Goal: Task Accomplishment & Management: Use online tool/utility

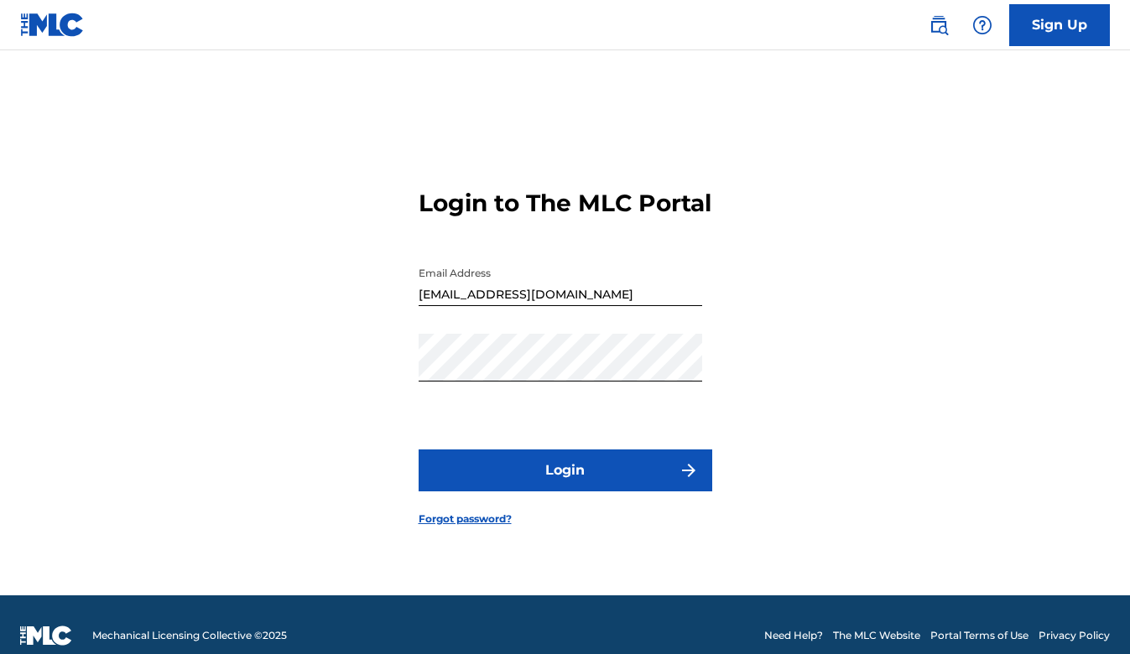
click at [622, 485] on button "Login" at bounding box center [565, 470] width 294 height 42
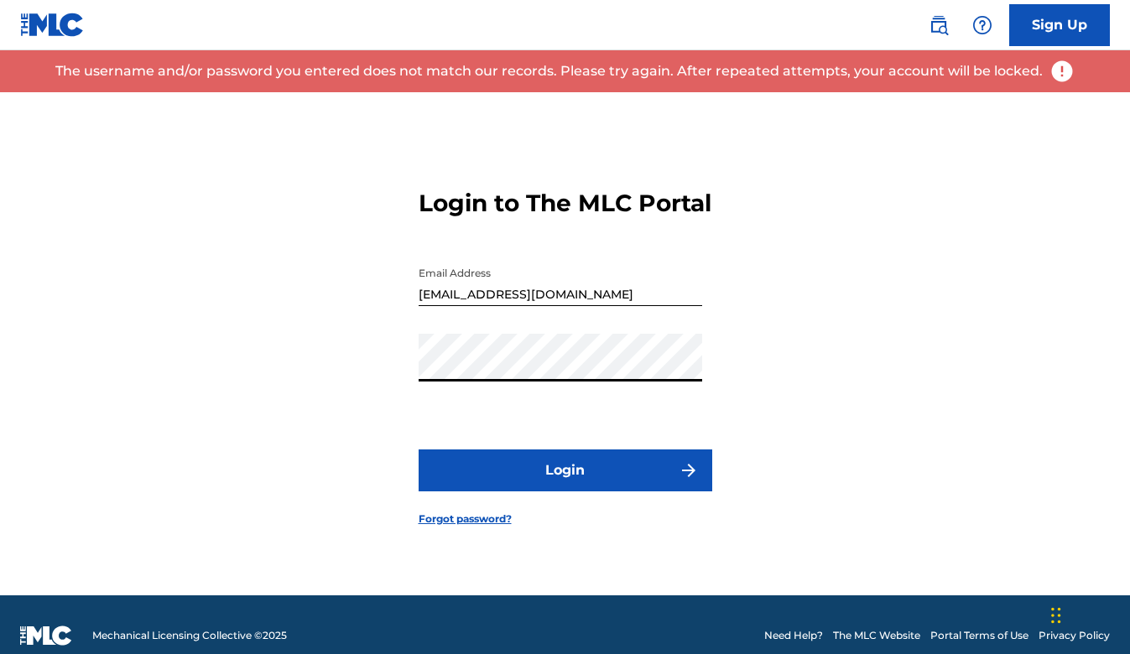
click at [350, 384] on div "Login to The MLC Portal Email Address [EMAIL_ADDRESS][DOMAIN_NAME] Password Log…" at bounding box center [565, 343] width 1130 height 503
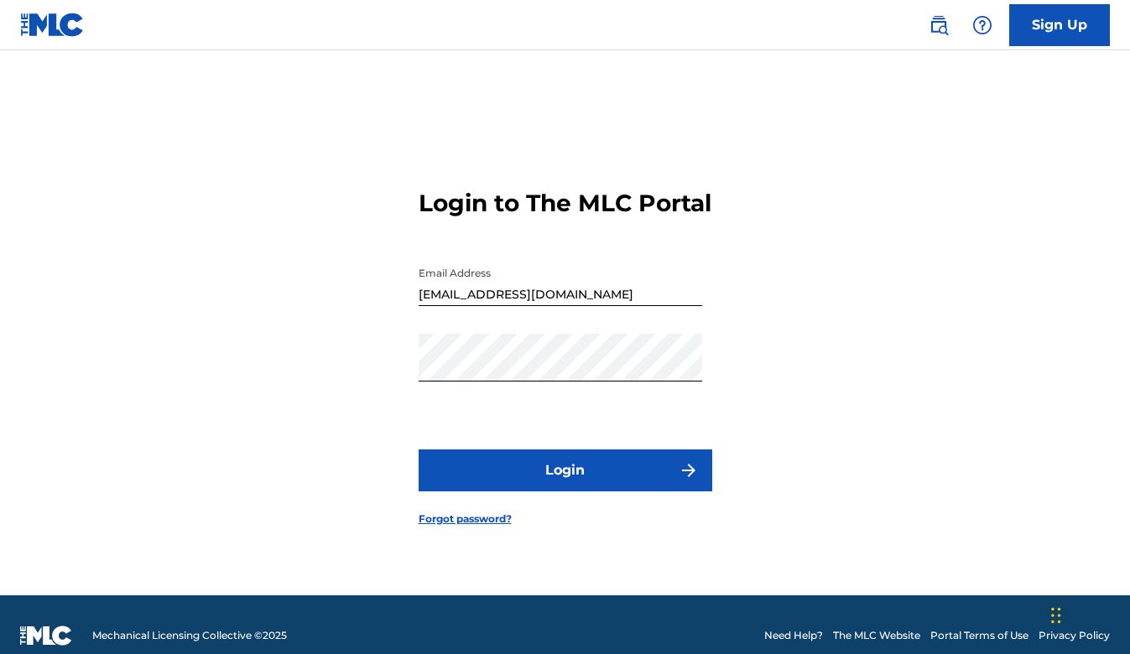
click at [505, 488] on button "Login" at bounding box center [565, 470] width 294 height 42
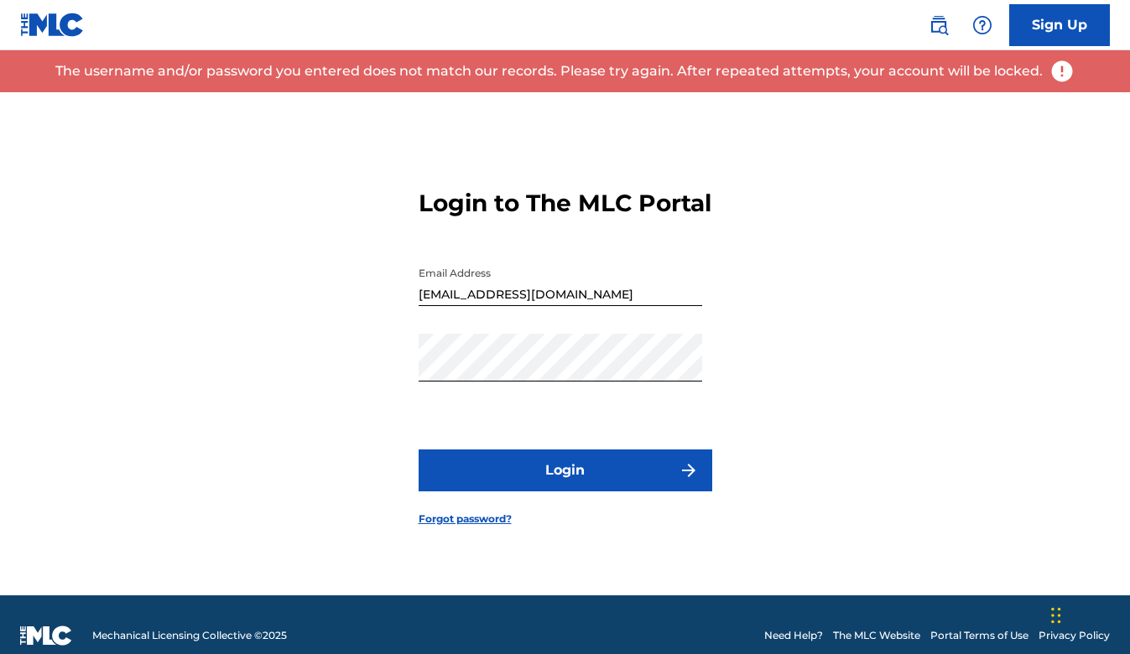
click at [465, 527] on link "Forgot password?" at bounding box center [464, 519] width 93 height 15
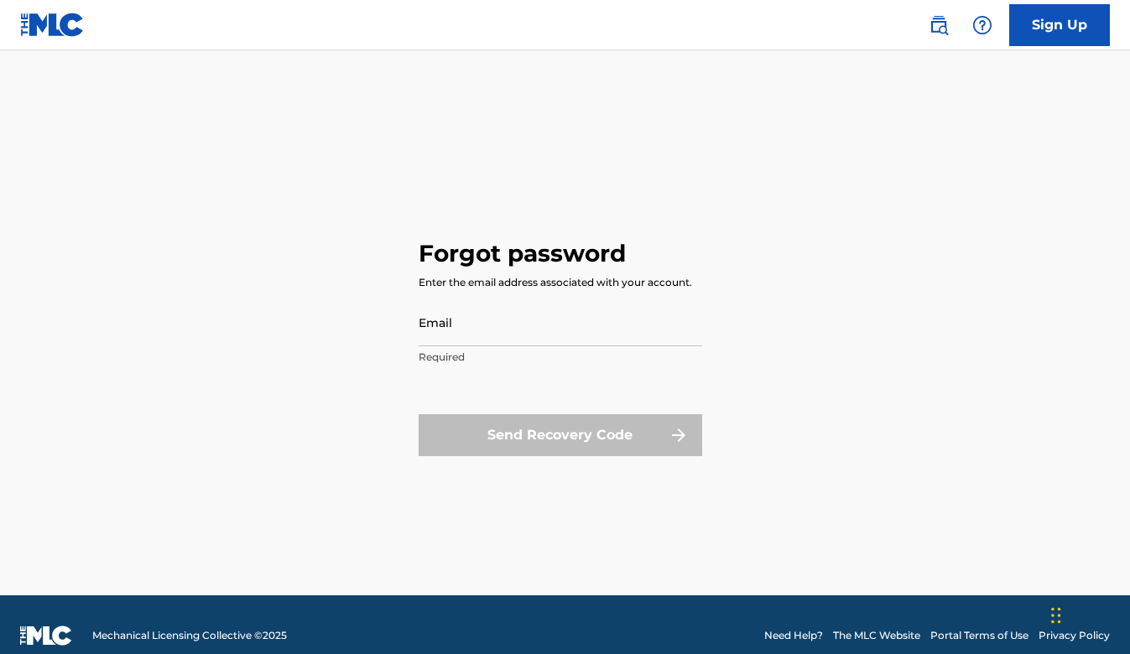
click at [513, 337] on input "Email" at bounding box center [559, 323] width 283 height 48
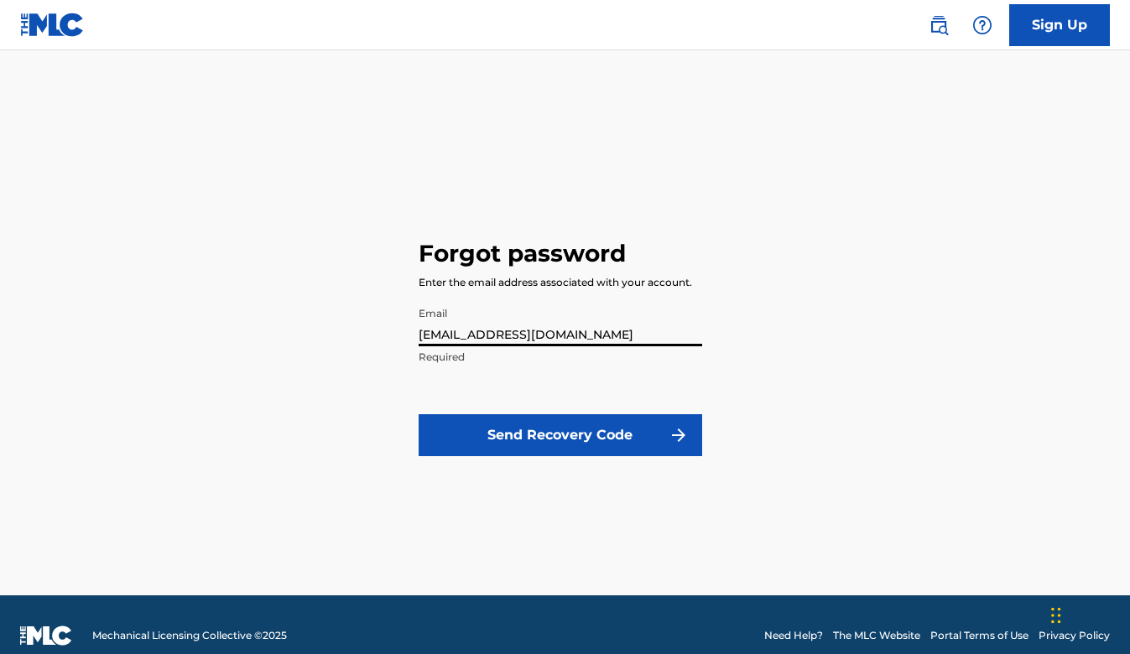
type input "[EMAIL_ADDRESS][DOMAIN_NAME]"
click at [559, 434] on button "Send Recovery Code" at bounding box center [559, 435] width 283 height 42
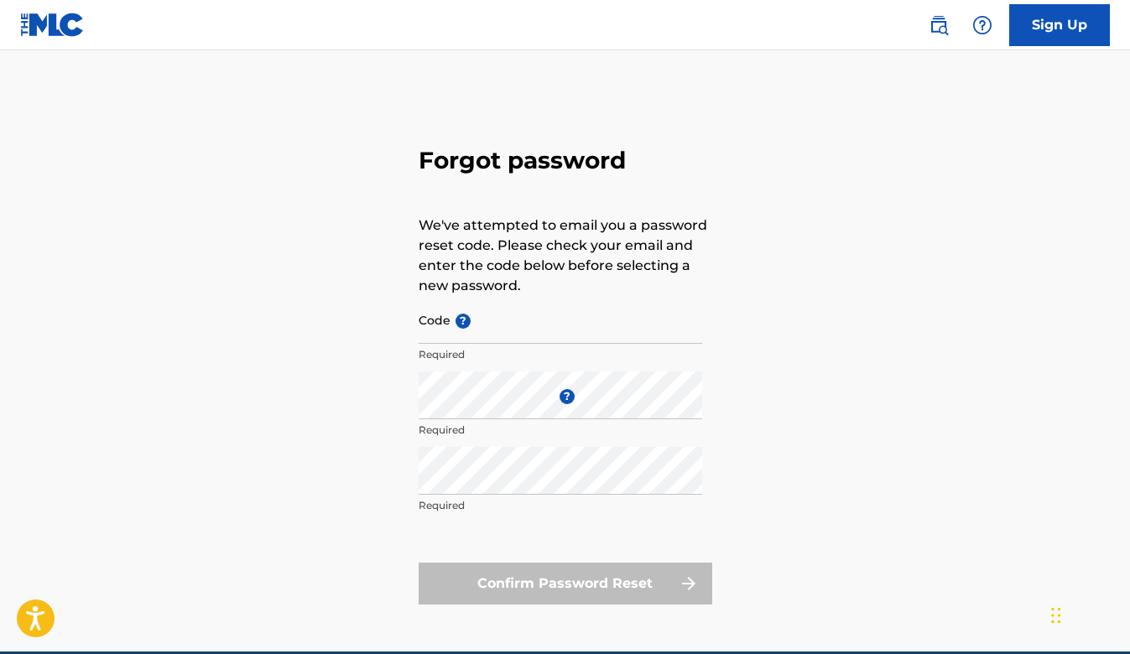
click at [507, 316] on input "Code ?" at bounding box center [559, 320] width 283 height 48
paste input "FP_ff01c9897ad05d1d042c2fbf69fe"
type input "FP_ff01c9897ad05d1d042c2fbf69fe"
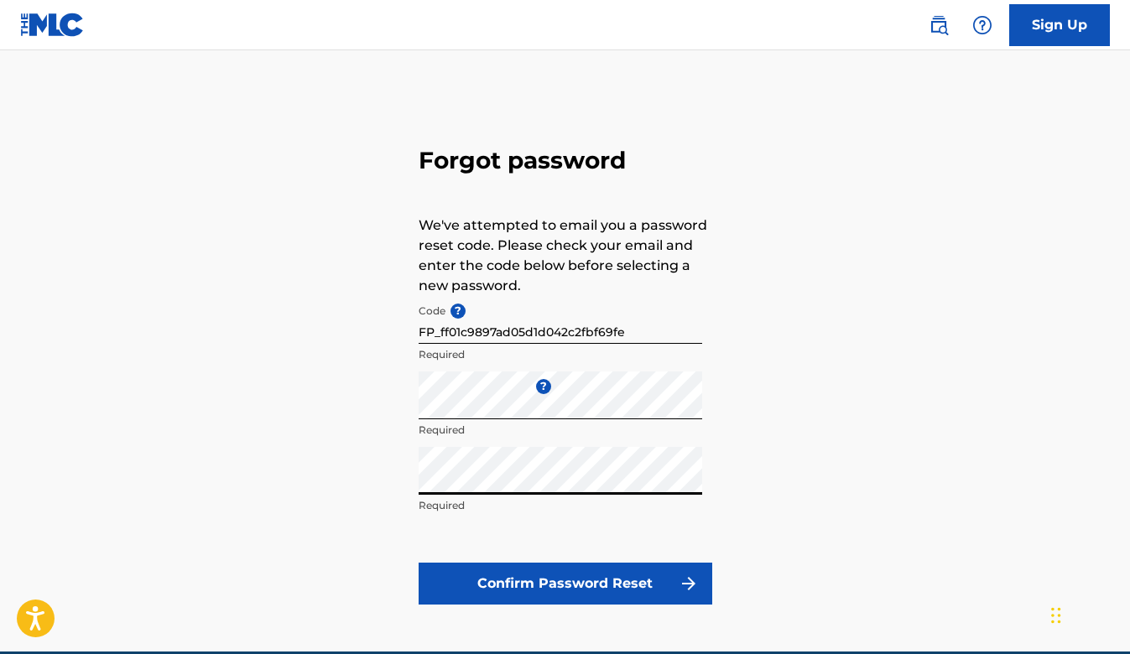
click at [527, 580] on button "Confirm Password Reset" at bounding box center [565, 584] width 294 height 42
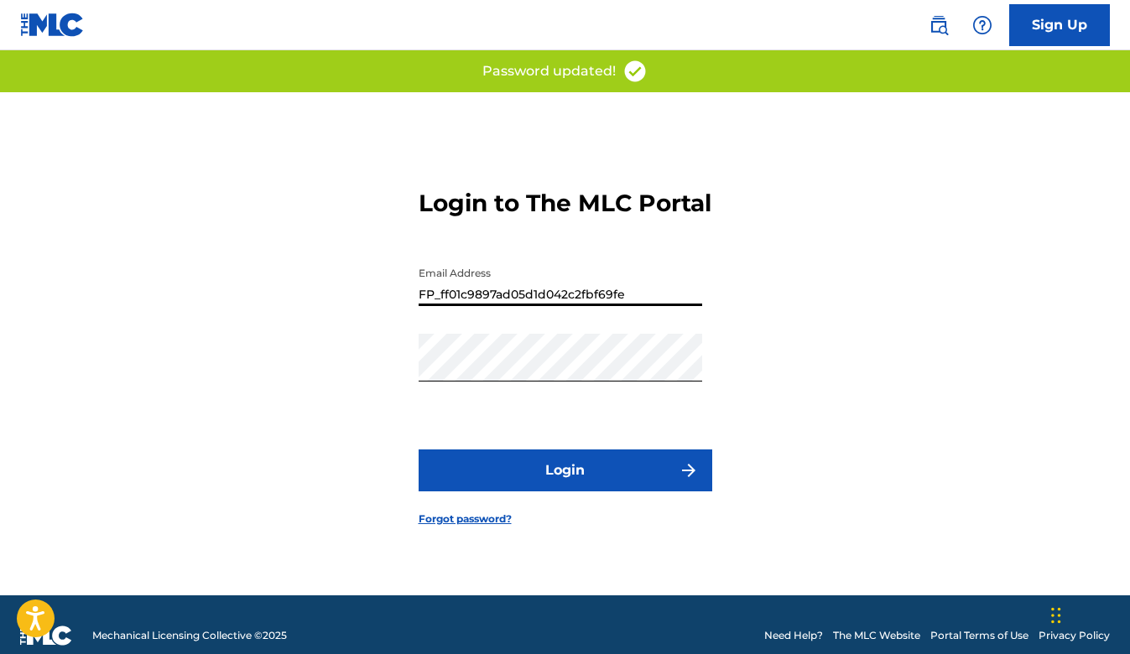
drag, startPoint x: 629, startPoint y: 307, endPoint x: 365, endPoint y: 307, distance: 264.2
click at [365, 307] on div "Login to The MLC Portal Email Address FP_ff01c9897ad05d1d042c2fbf69fe Password …" at bounding box center [565, 343] width 1130 height 503
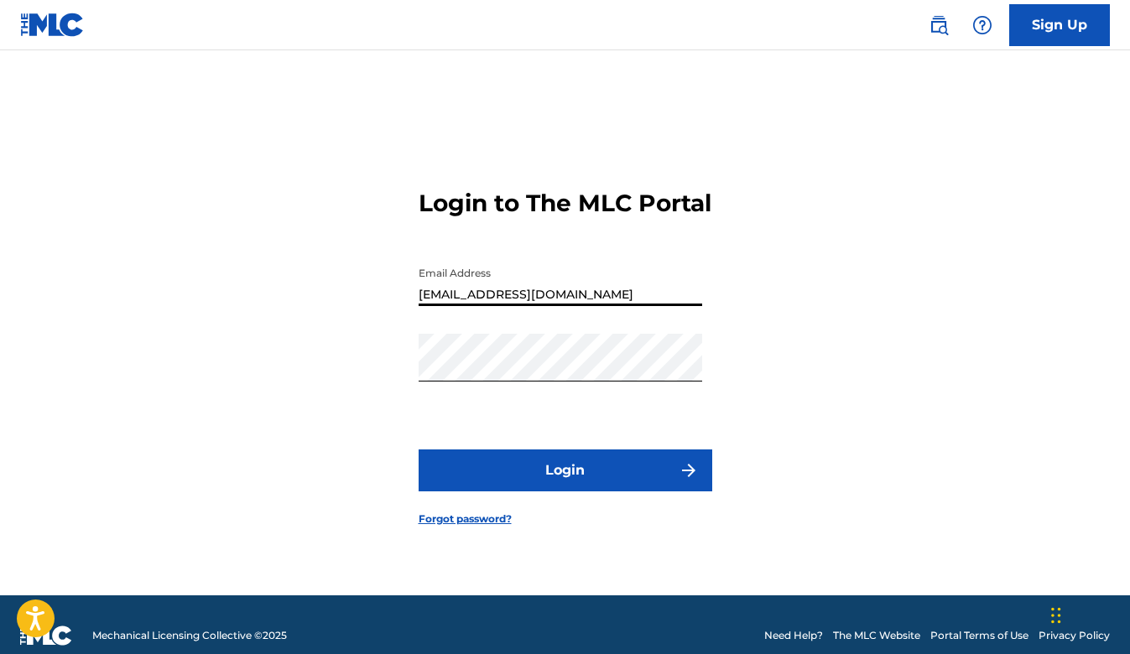
type input "[EMAIL_ADDRESS][DOMAIN_NAME]"
click at [564, 485] on button "Login" at bounding box center [565, 470] width 294 height 42
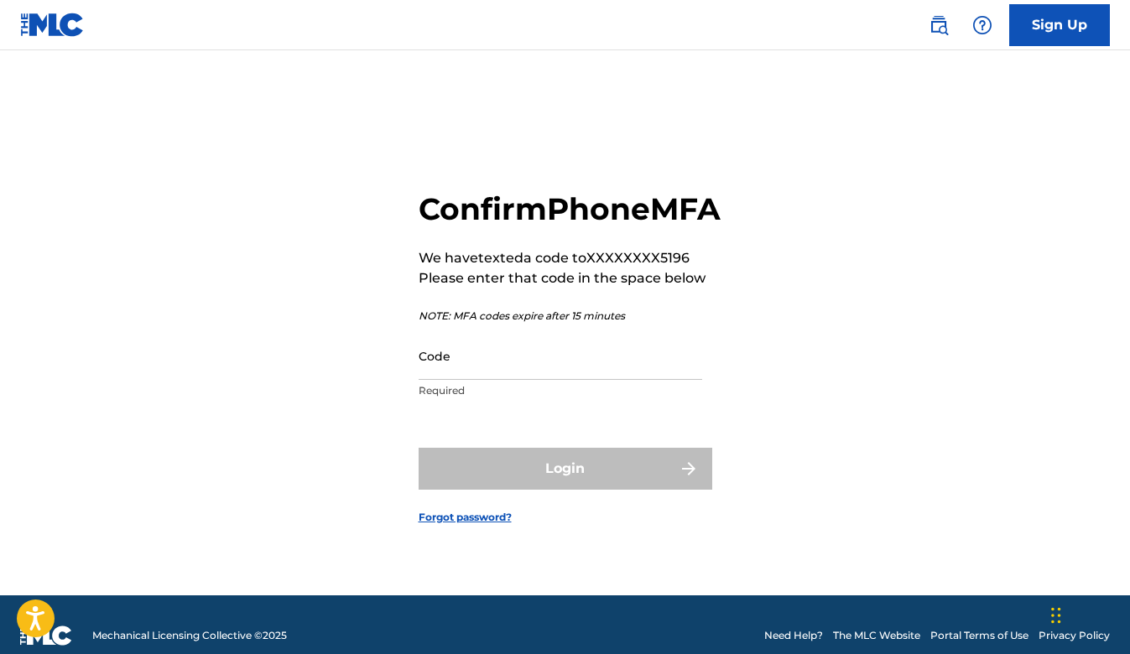
click at [581, 380] on input "Code" at bounding box center [559, 356] width 283 height 48
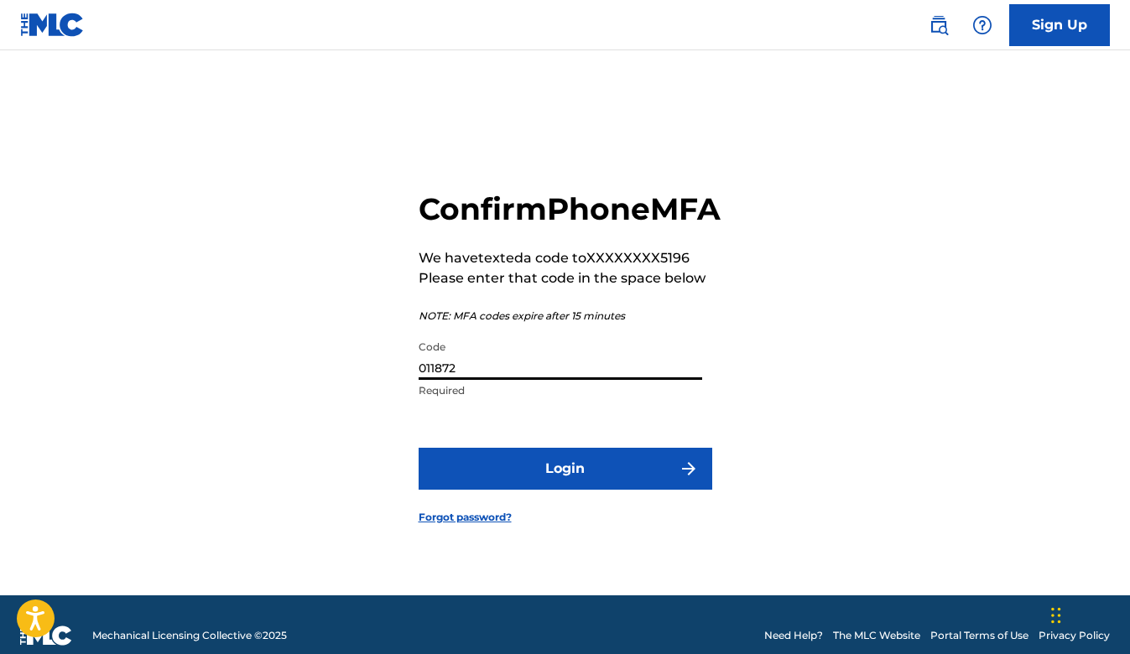
type input "011872"
click at [673, 490] on button "Login" at bounding box center [565, 469] width 294 height 42
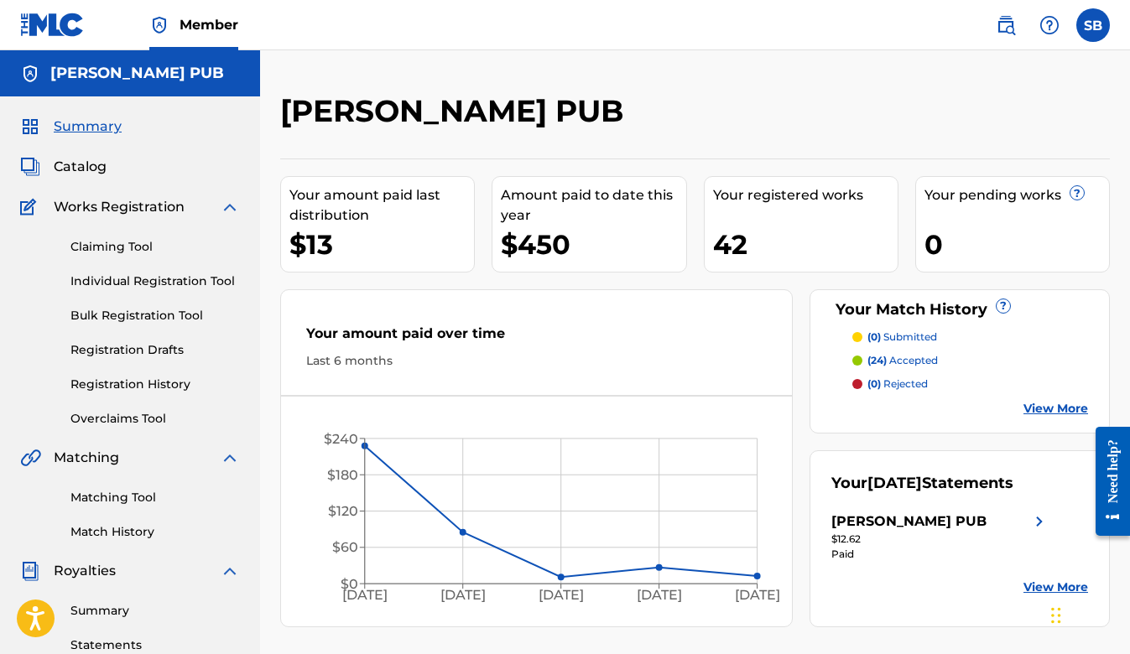
click at [120, 206] on span "Works Registration" at bounding box center [119, 207] width 131 height 20
click at [110, 248] on link "Claiming Tool" at bounding box center [154, 247] width 169 height 18
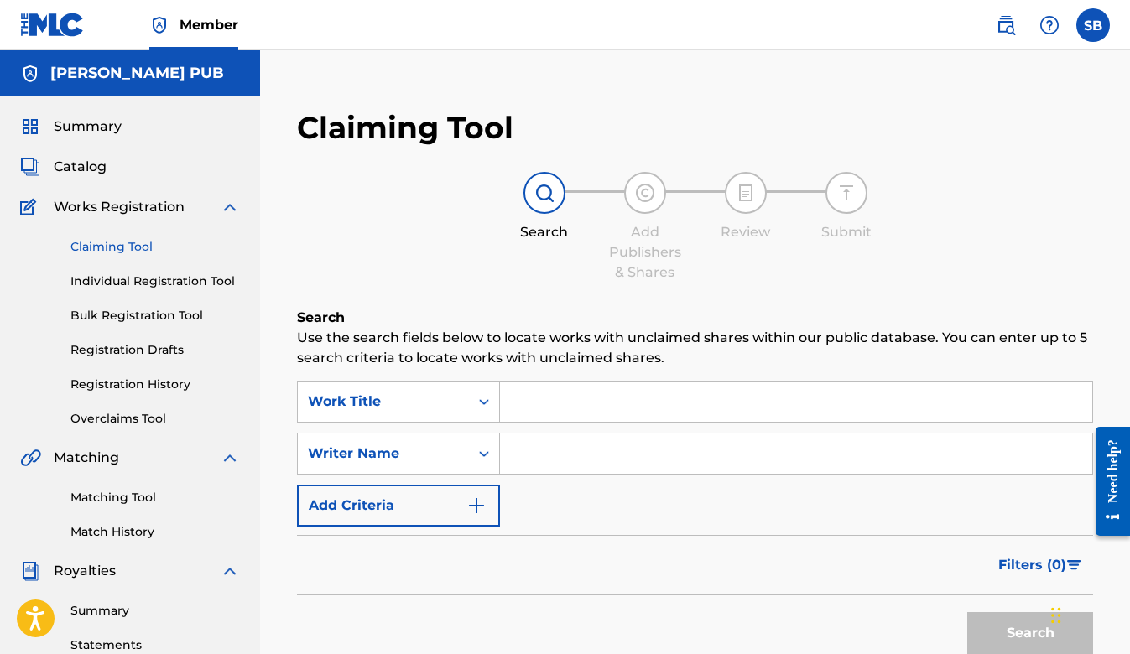
scroll to position [21, 0]
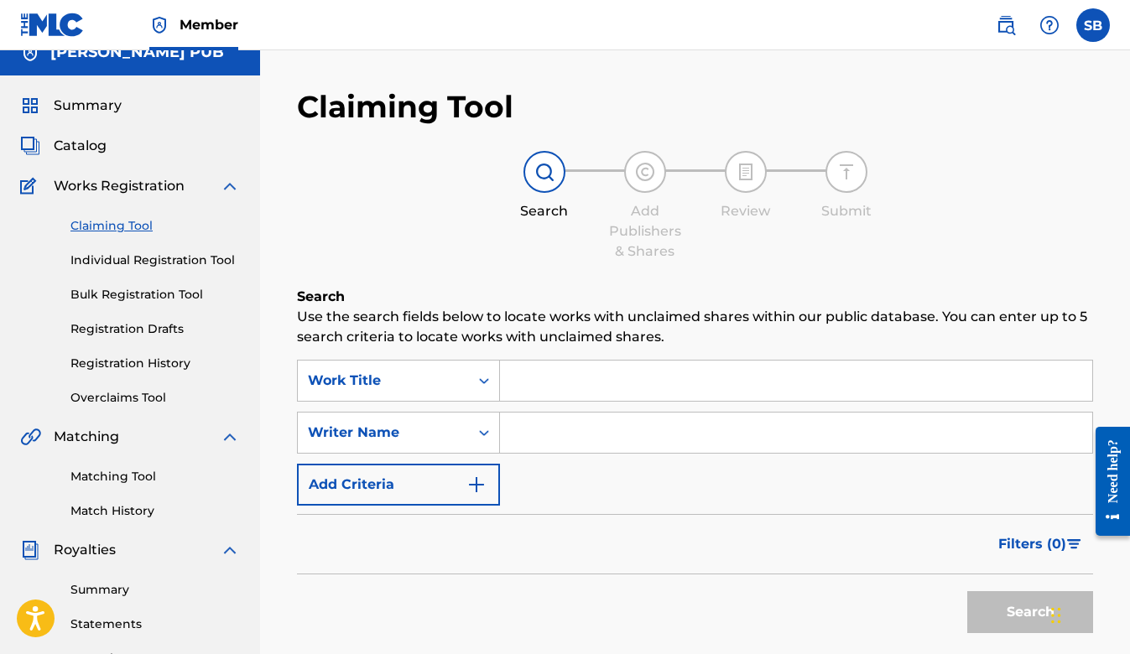
click at [86, 143] on span "Catalog" at bounding box center [80, 146] width 53 height 20
